Goal: Information Seeking & Learning: Learn about a topic

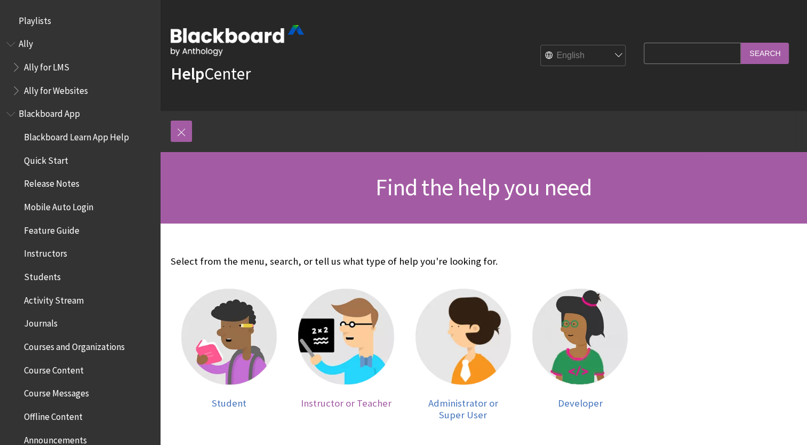
click at [361, 359] on img at bounding box center [345, 335] width 95 height 95
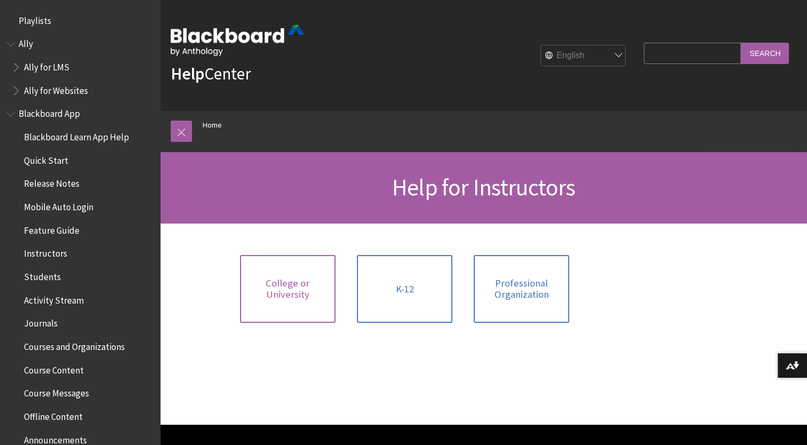
click at [269, 295] on span "College or University" at bounding box center [287, 288] width 83 height 23
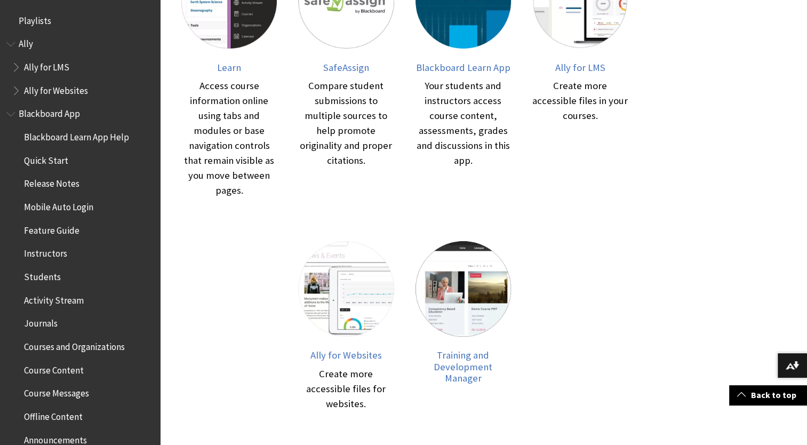
scroll to position [353, 0]
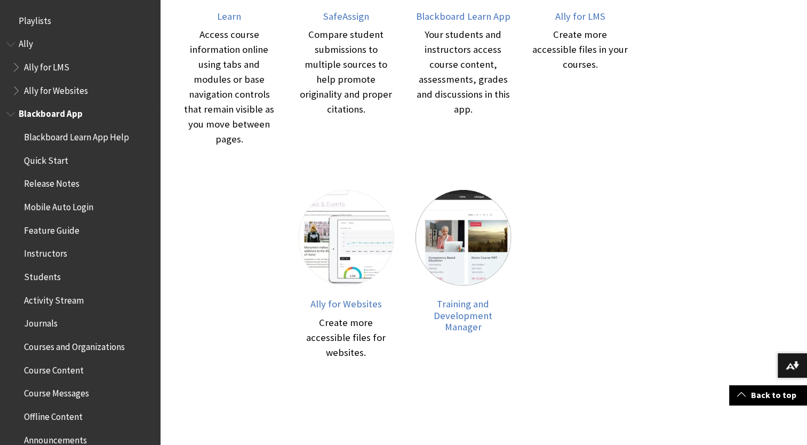
click at [55, 252] on span "Instructors" at bounding box center [45, 252] width 43 height 14
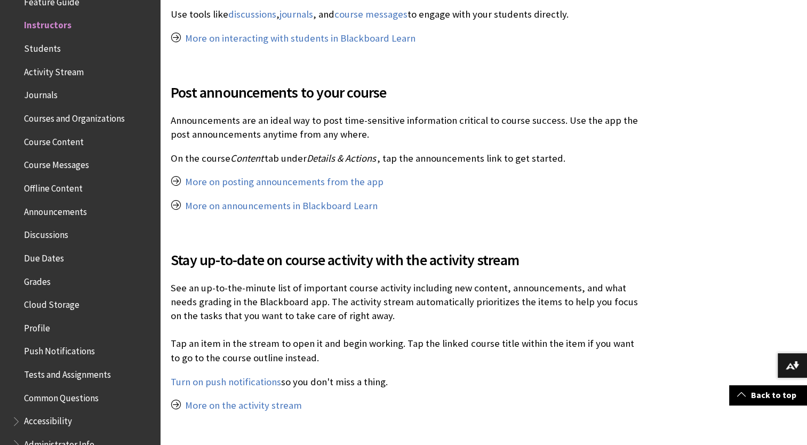
scroll to position [942, 0]
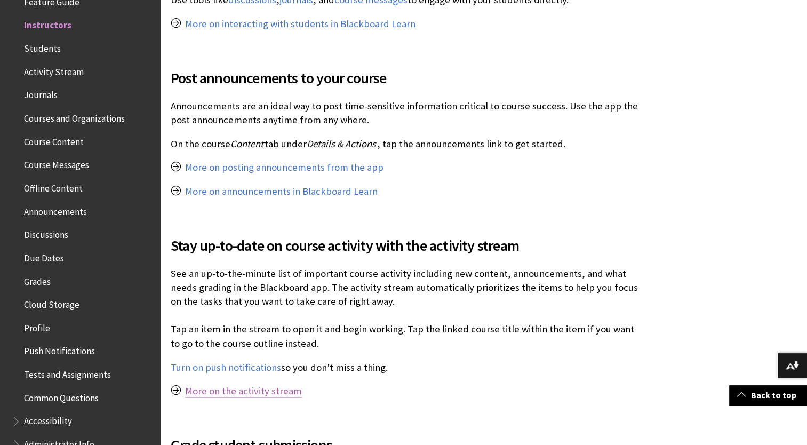
drag, startPoint x: 213, startPoint y: 376, endPoint x: 193, endPoint y: 375, distance: 19.7
click at [193, 384] on link "More on the activity stream" at bounding box center [243, 390] width 117 height 13
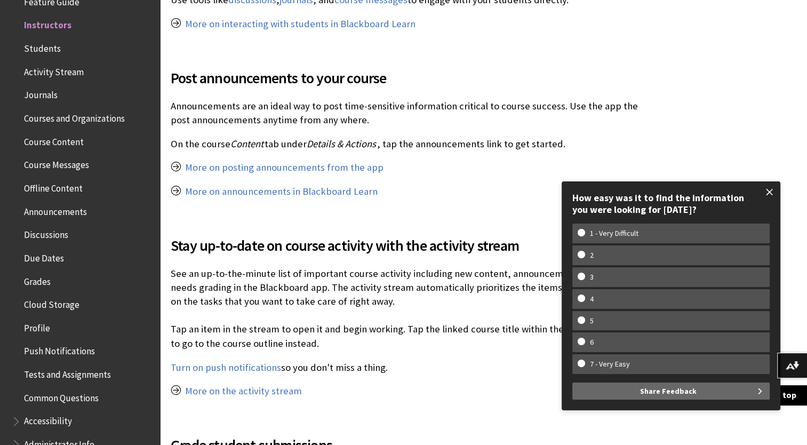
click at [764, 192] on span at bounding box center [769, 192] width 22 height 22
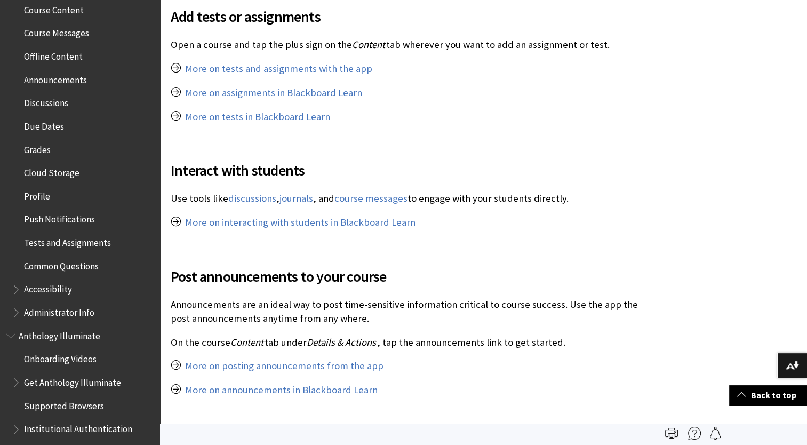
scroll to position [361, 0]
click at [70, 262] on span "Common Questions" at bounding box center [61, 263] width 75 height 14
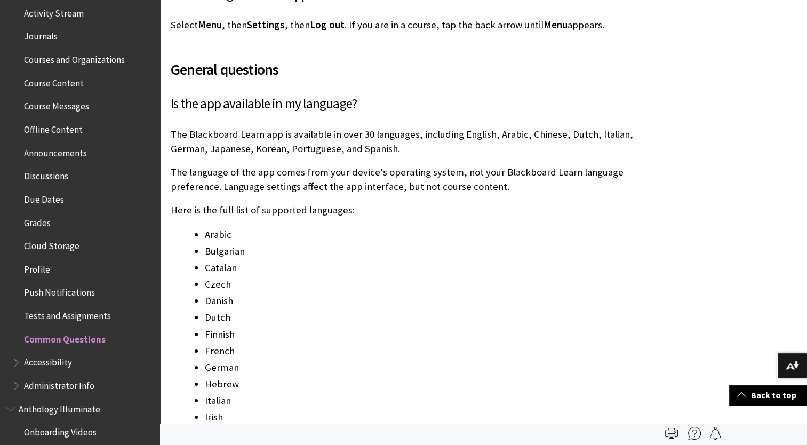
scroll to position [273, 0]
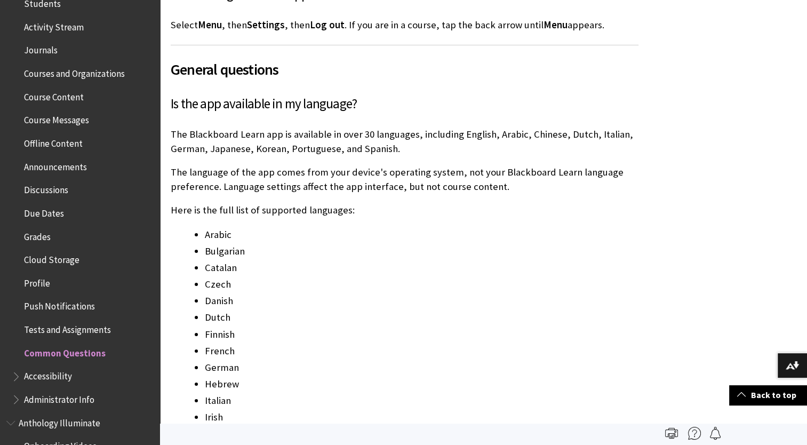
drag, startPoint x: 53, startPoint y: 93, endPoint x: 36, endPoint y: 96, distance: 17.3
click at [36, 96] on span "Course Content" at bounding box center [54, 95] width 60 height 14
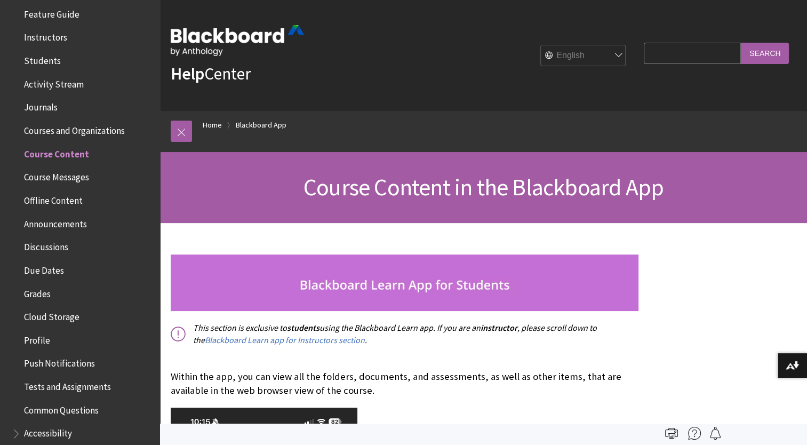
scroll to position [215, 0]
click at [49, 82] on span "Activity Stream" at bounding box center [54, 83] width 60 height 14
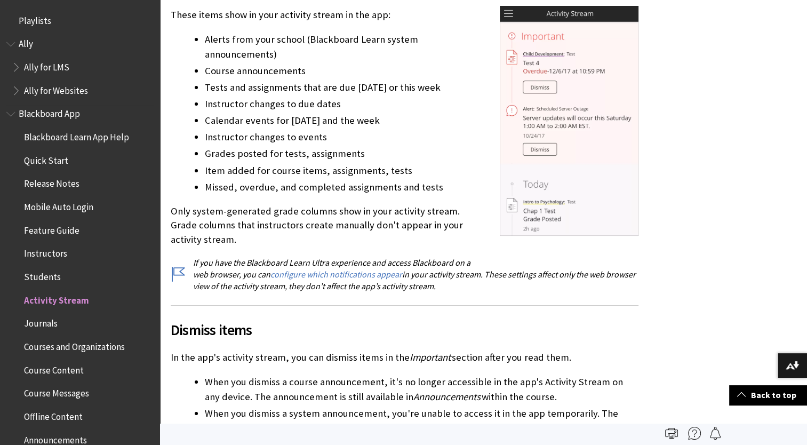
click at [45, 229] on span "Feature Guide" at bounding box center [51, 228] width 55 height 14
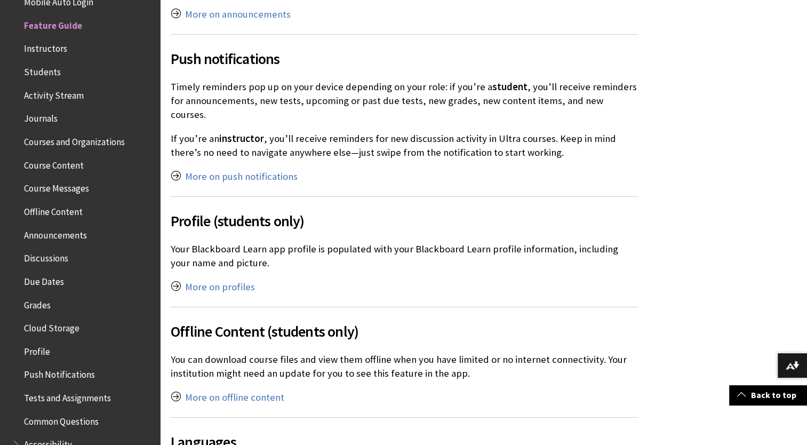
scroll to position [2340, 0]
click at [246, 390] on link "More on offline content" at bounding box center [234, 396] width 99 height 13
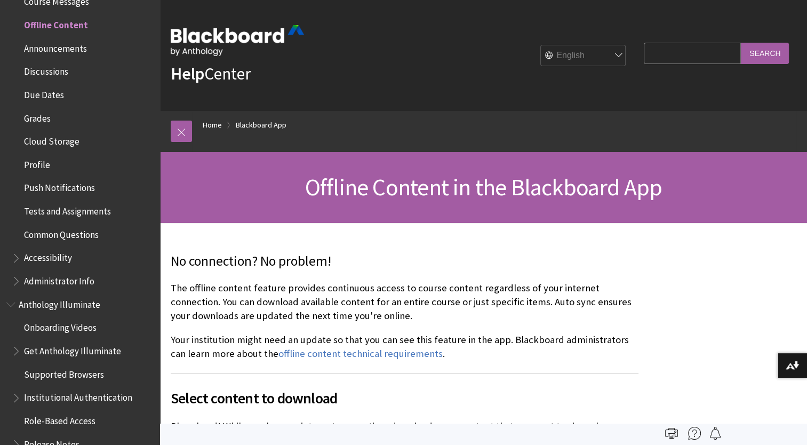
paste input "t ‘appears’ as though some students are completing the deliverables without hav…"
type input "t ‘appears’ as though some students are completing the deliverables without hav…"
click at [741, 43] on input "Search" at bounding box center [765, 53] width 48 height 21
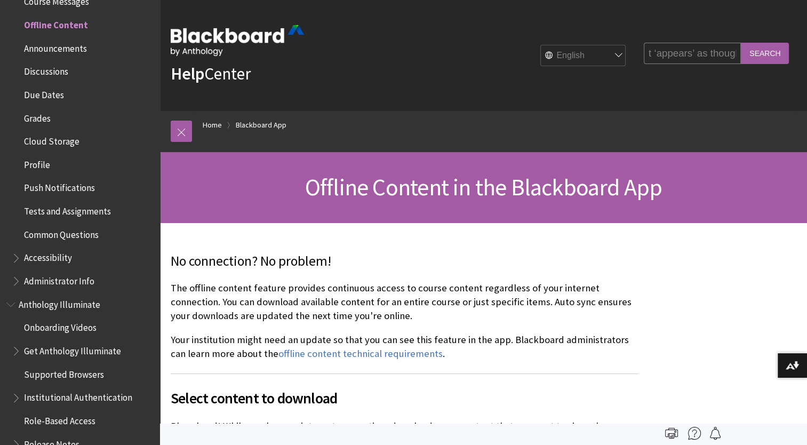
click at [760, 51] on input "Search" at bounding box center [765, 53] width 48 height 21
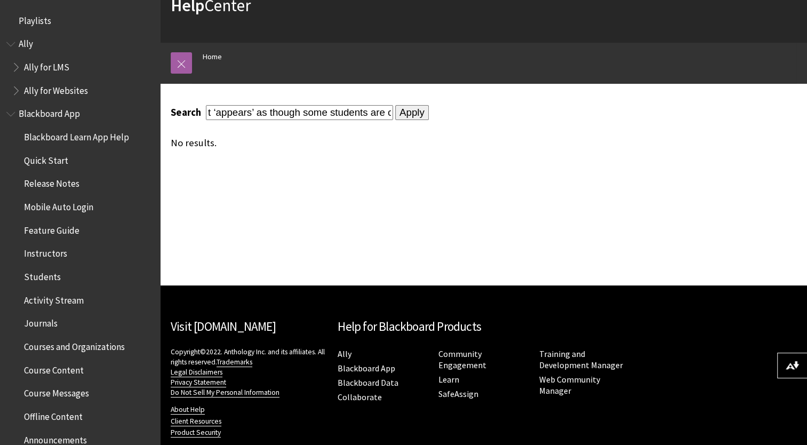
scroll to position [70, 0]
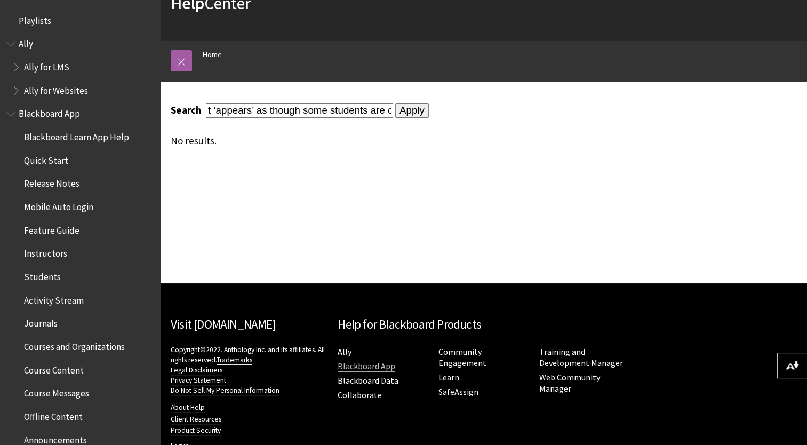
click at [359, 366] on link "Blackboard App" at bounding box center [366, 365] width 58 height 11
